Goal: Communication & Community: Share content

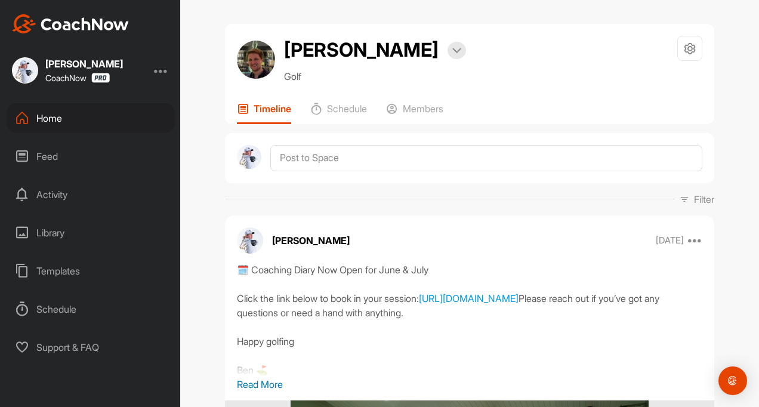
click at [42, 152] on div "Feed" at bounding box center [91, 157] width 168 height 30
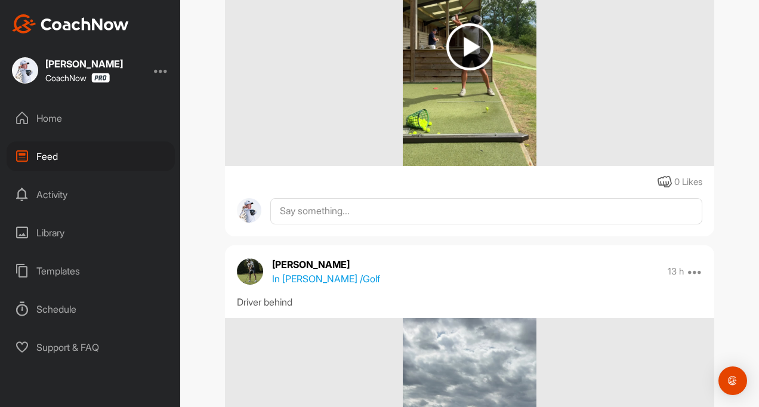
scroll to position [299, 0]
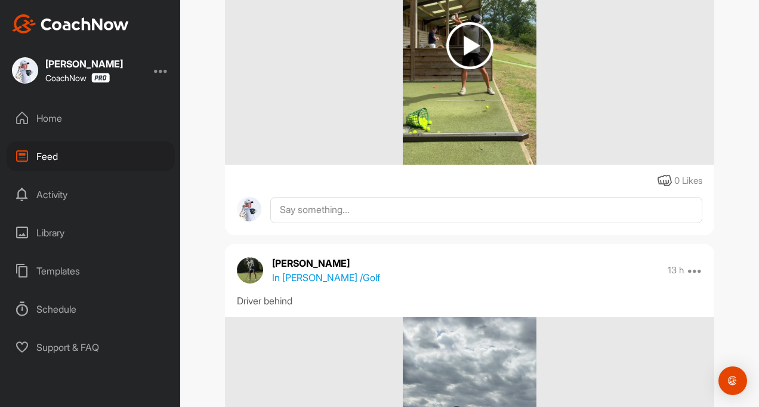
click at [37, 150] on div "Feed" at bounding box center [91, 157] width 168 height 30
click at [43, 106] on div "Home" at bounding box center [91, 118] width 168 height 30
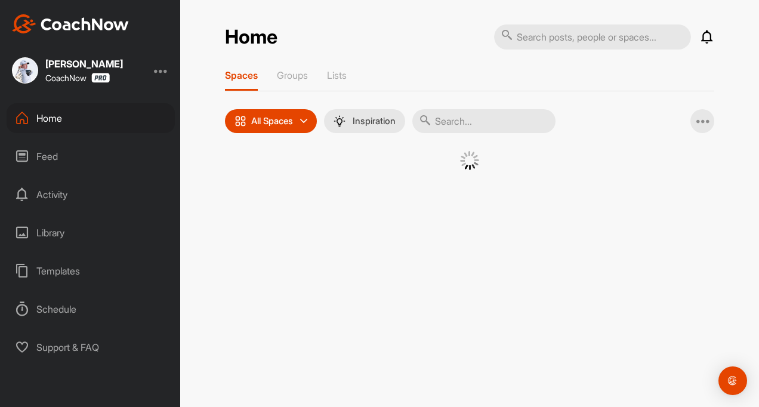
click at [451, 115] on input "text" at bounding box center [484, 121] width 143 height 24
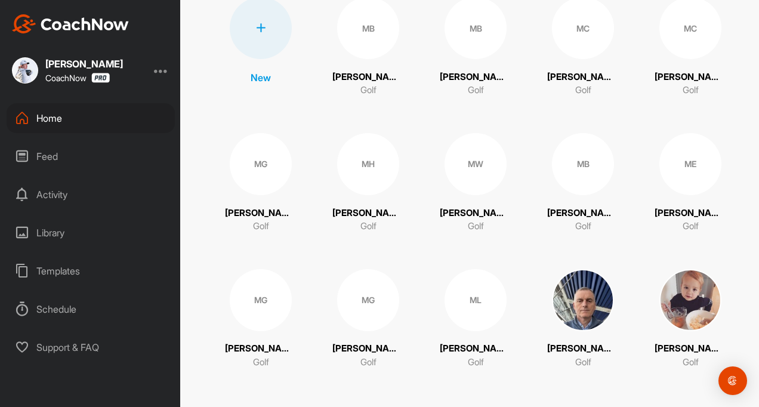
scroll to position [155, 0]
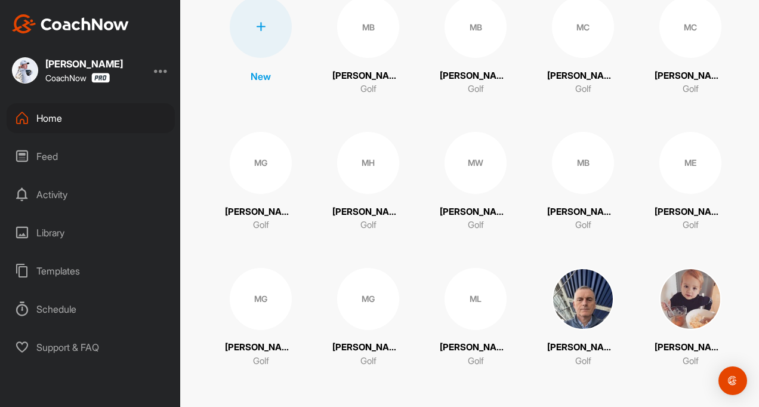
type input "matt"
click at [465, 334] on div "ML Matthew Lamplugh Golf" at bounding box center [476, 318] width 72 height 100
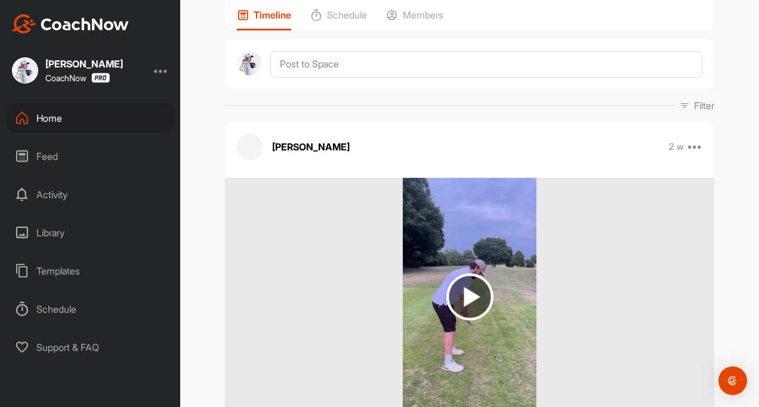
scroll to position [239, 0]
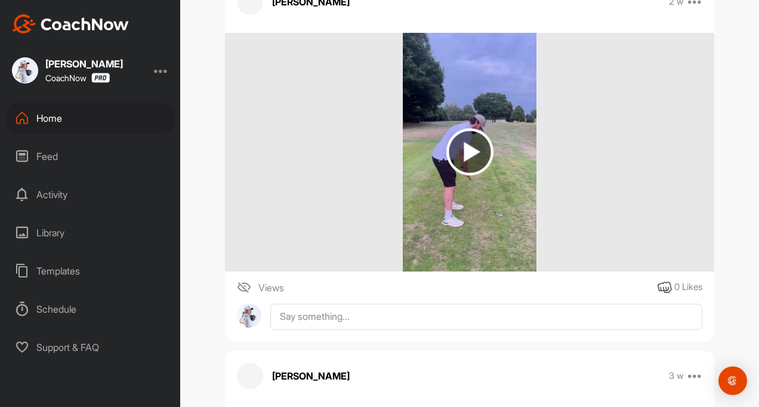
click at [450, 173] on img at bounding box center [470, 151] width 47 height 47
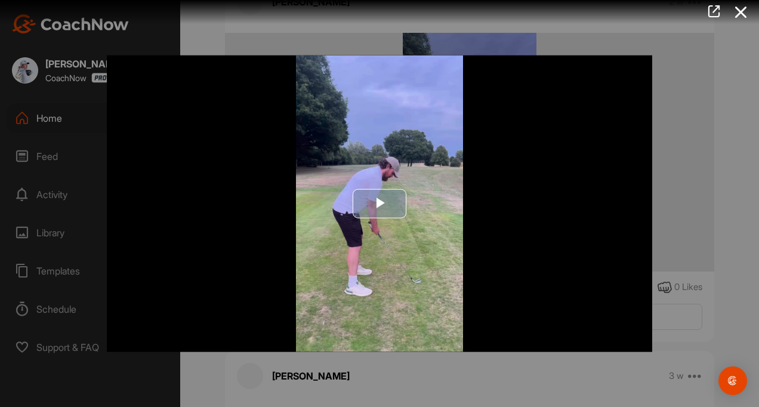
click at [380, 204] on span "Video Player" at bounding box center [380, 204] width 0 height 0
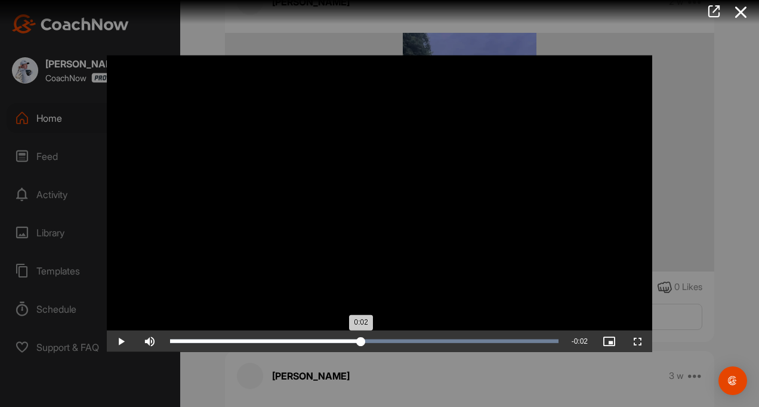
drag, startPoint x: 324, startPoint y: 340, endPoint x: 361, endPoint y: 334, distance: 37.4
click at [361, 334] on div "Loaded : 100.00% 0:02 0:02" at bounding box center [364, 340] width 401 height 21
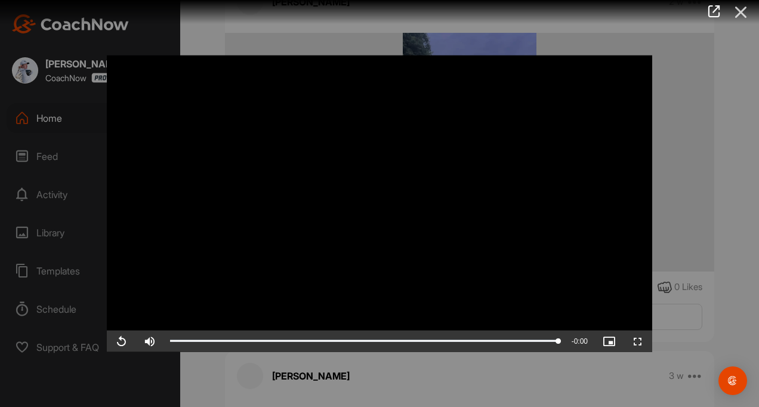
click at [737, 2] on icon at bounding box center [741, 12] width 27 height 22
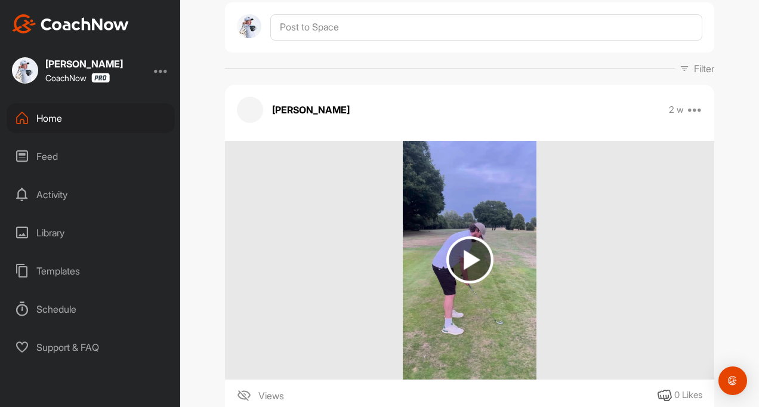
scroll to position [0, 0]
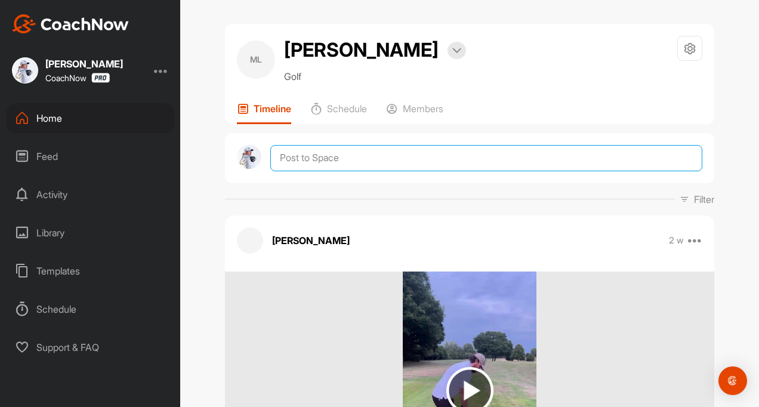
click at [301, 171] on textarea at bounding box center [486, 158] width 432 height 26
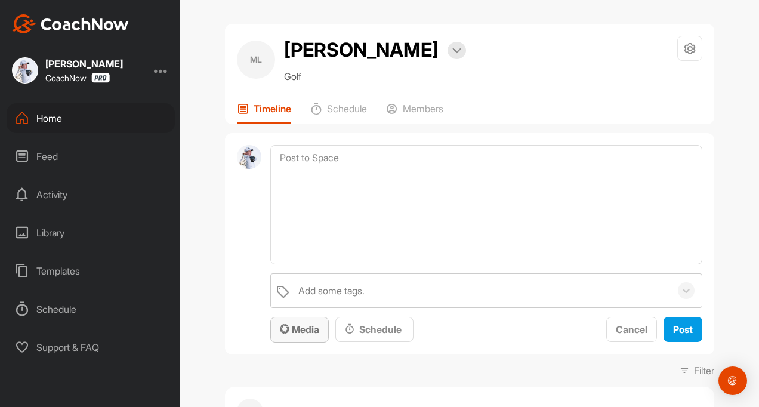
click at [291, 336] on span "Media" at bounding box center [299, 330] width 39 height 12
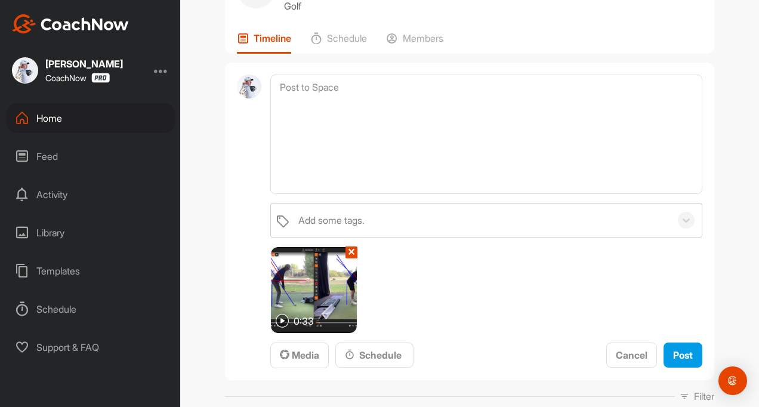
scroll to position [179, 0]
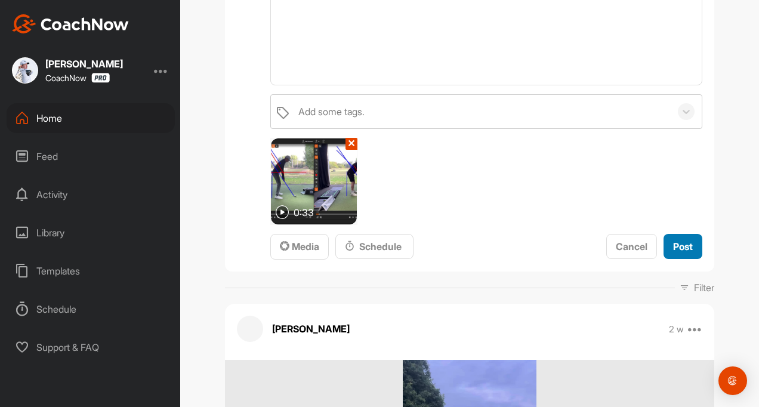
drag, startPoint x: 665, startPoint y: 273, endPoint x: 668, endPoint y: 263, distance: 10.6
click at [665, 260] on button "Post" at bounding box center [683, 247] width 39 height 26
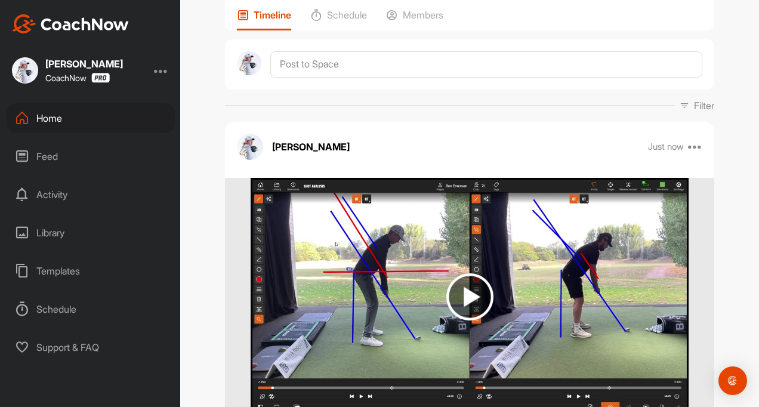
scroll to position [0, 0]
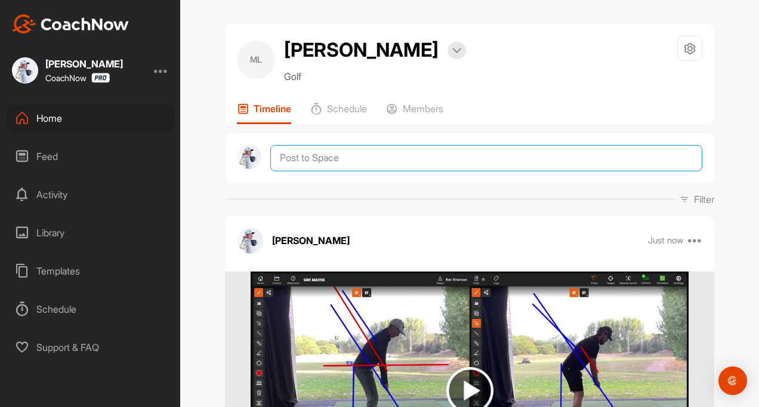
drag, startPoint x: 307, startPoint y: 187, endPoint x: 314, endPoint y: 183, distance: 7.8
click at [314, 171] on textarea at bounding box center [486, 158] width 432 height 26
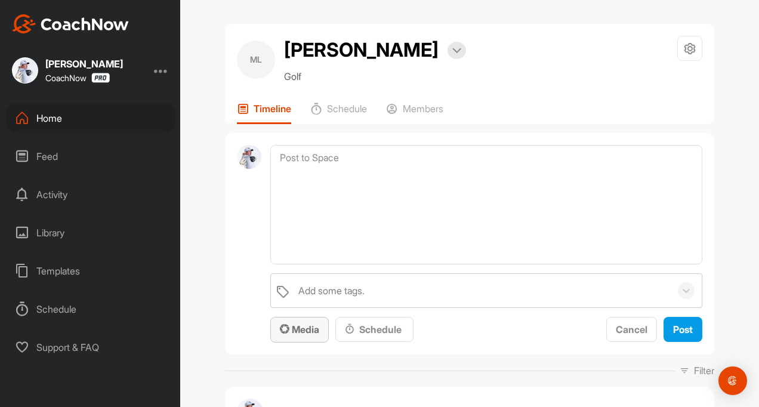
click at [300, 336] on span "Media" at bounding box center [299, 330] width 39 height 12
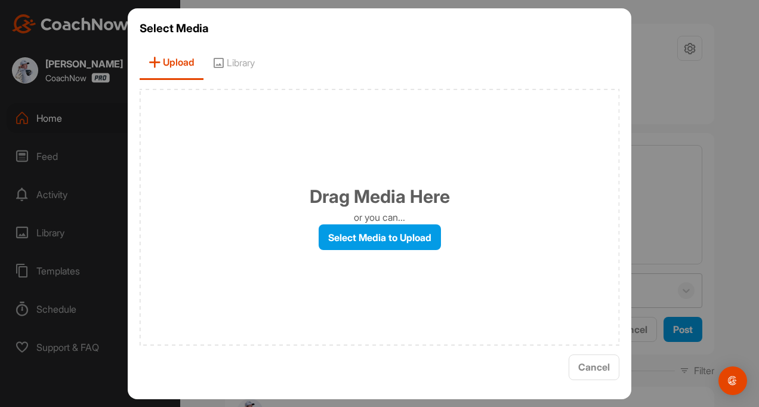
click at [340, 223] on div "Drag Media Here or you can... Select Media to Upload" at bounding box center [380, 217] width 480 height 257
click at [340, 229] on label "Select Media to Upload" at bounding box center [380, 237] width 122 height 26
click at [0, 0] on input "Select Media to Upload" at bounding box center [0, 0] width 0 height 0
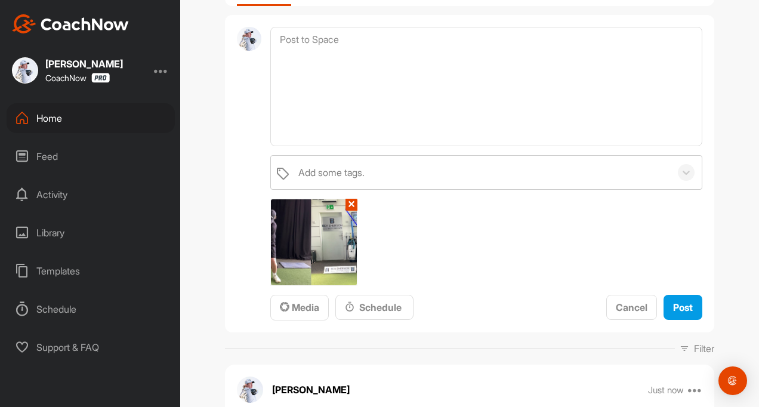
scroll to position [119, 0]
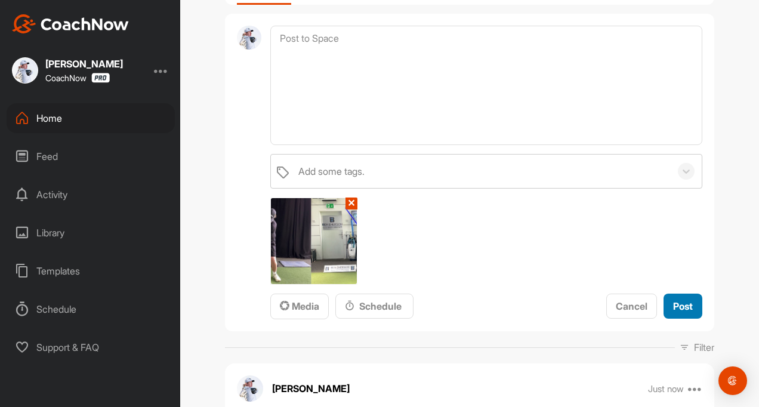
click at [677, 312] on span "Post" at bounding box center [683, 306] width 20 height 12
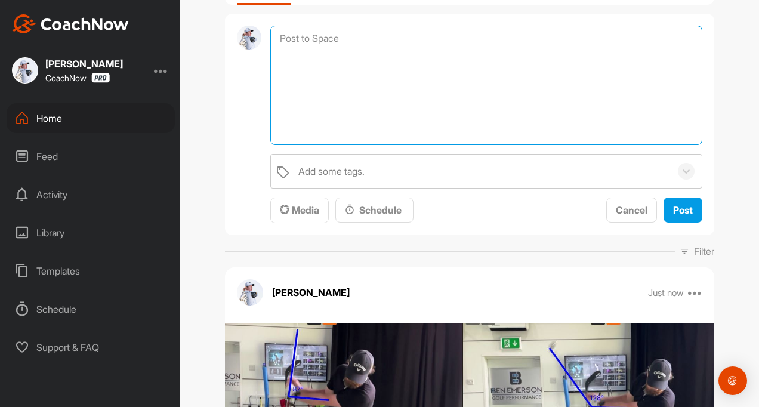
click at [296, 66] on textarea at bounding box center [486, 85] width 432 height 119
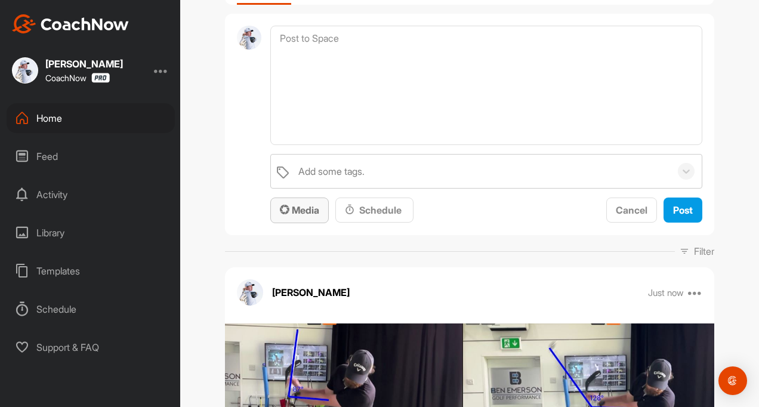
click at [299, 216] on span "Media" at bounding box center [299, 210] width 39 height 12
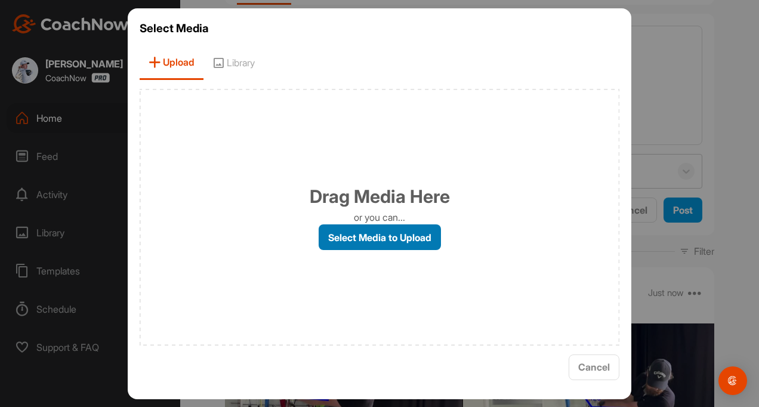
click at [340, 235] on label "Select Media to Upload" at bounding box center [380, 237] width 122 height 26
click at [0, 0] on input "Select Media to Upload" at bounding box center [0, 0] width 0 height 0
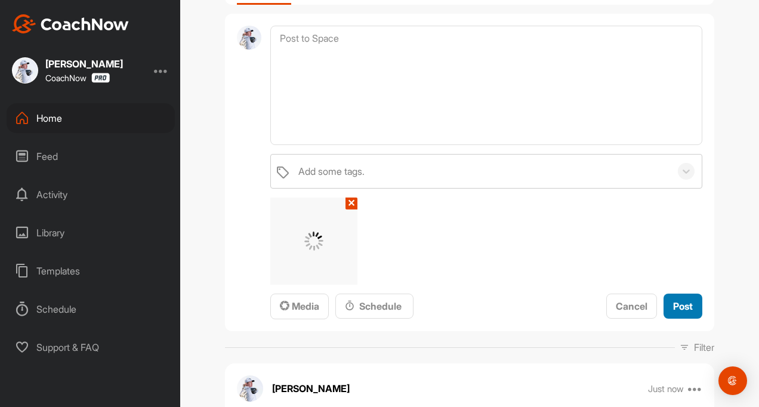
click at [673, 312] on span "Post" at bounding box center [683, 306] width 20 height 12
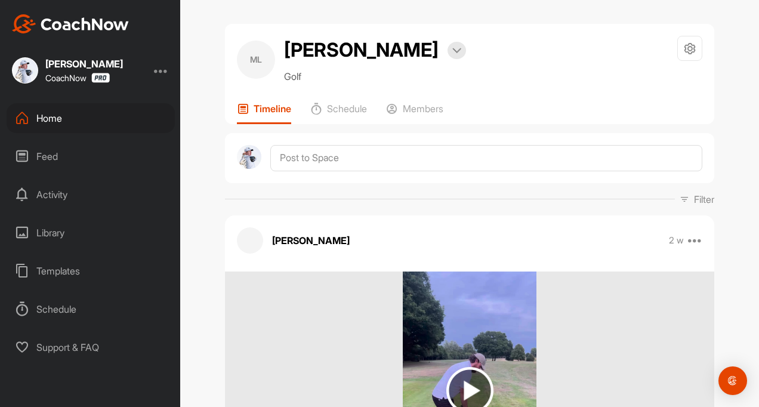
click at [38, 147] on div "Feed" at bounding box center [91, 157] width 168 height 30
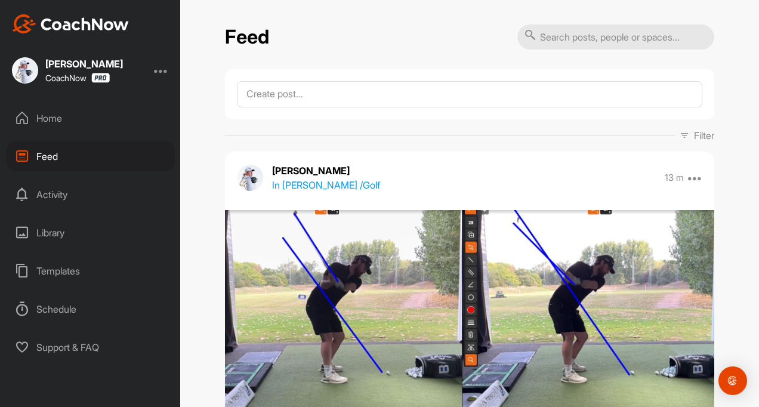
click at [56, 109] on div "Home" at bounding box center [91, 118] width 168 height 30
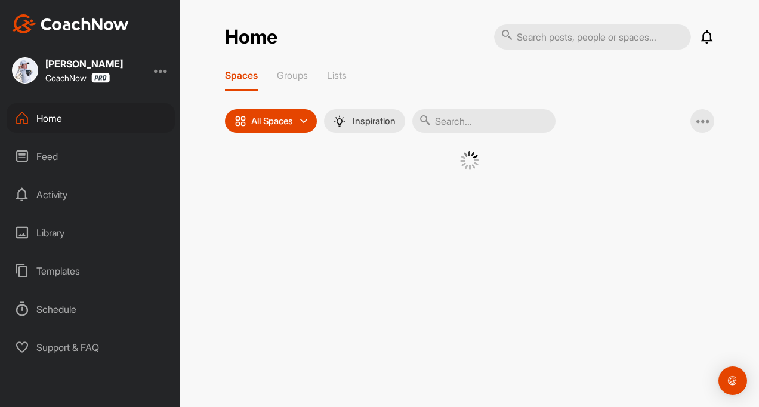
click at [466, 125] on input "text" at bounding box center [484, 121] width 143 height 24
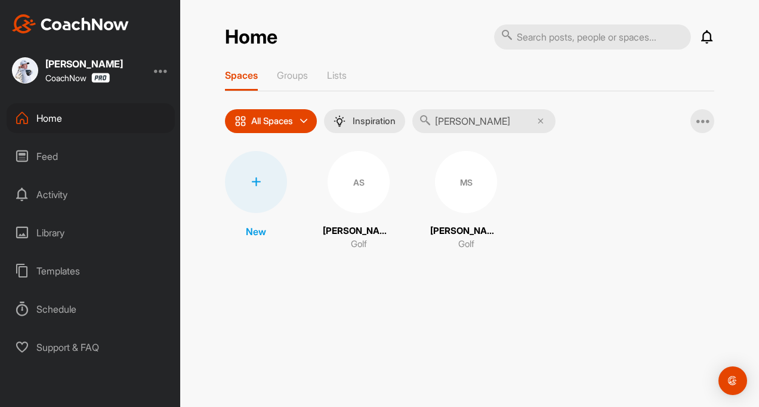
type input "[PERSON_NAME]"
click at [364, 234] on p "[PERSON_NAME]" at bounding box center [359, 231] width 72 height 14
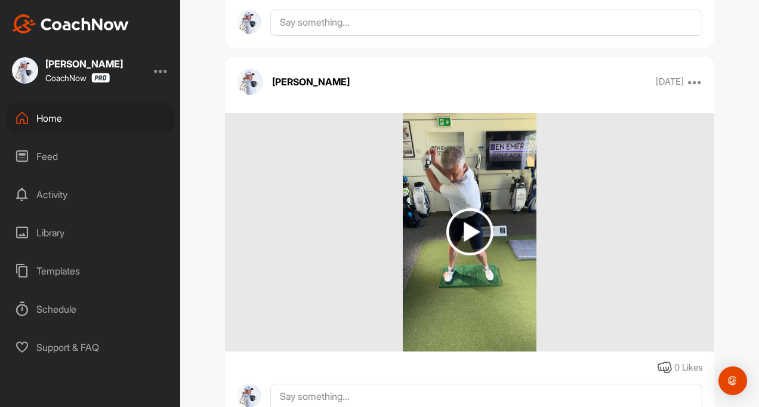
scroll to position [3164, 0]
